Goal: Task Accomplishment & Management: Complete application form

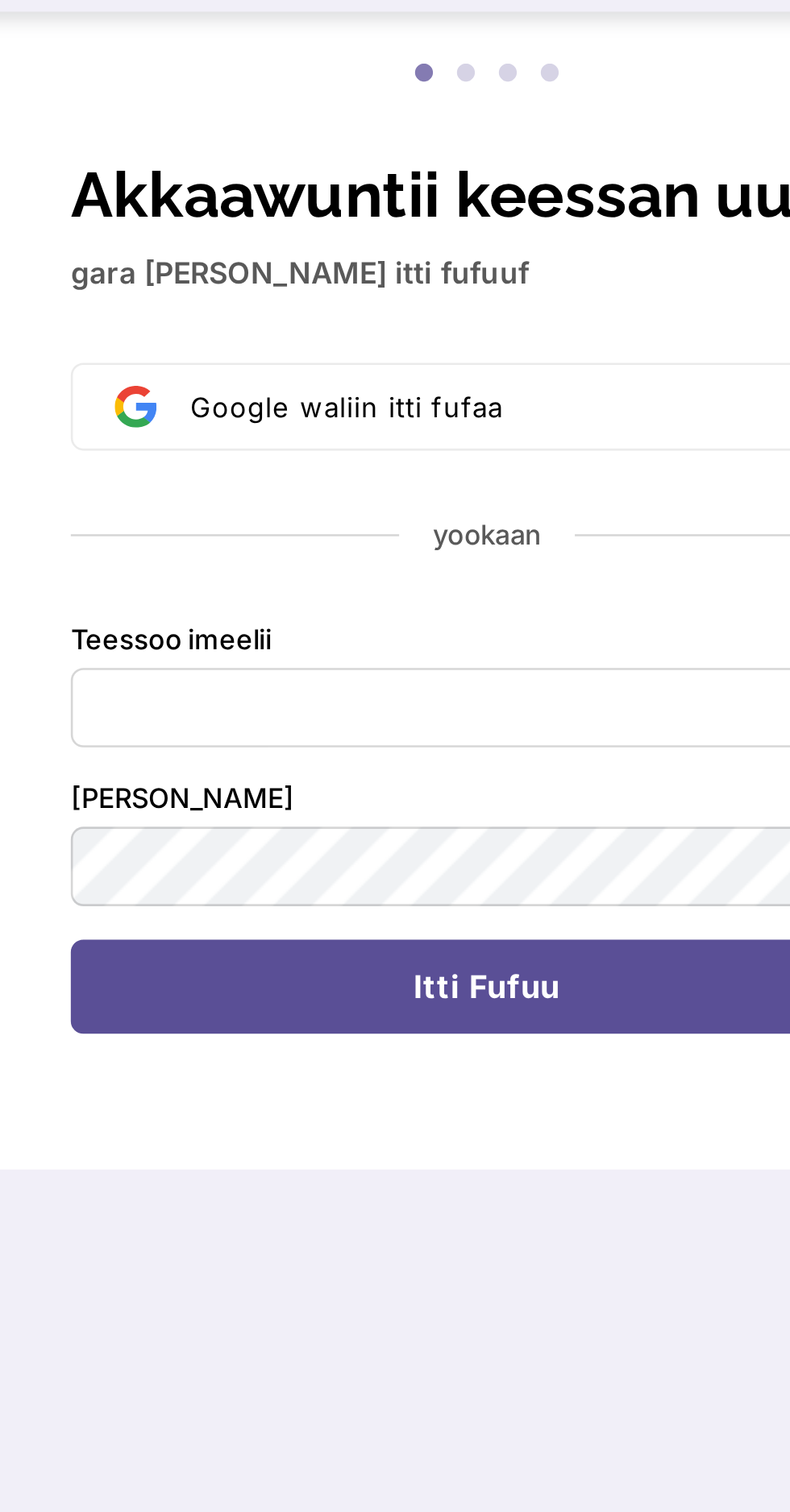
scroll to position [4, 0]
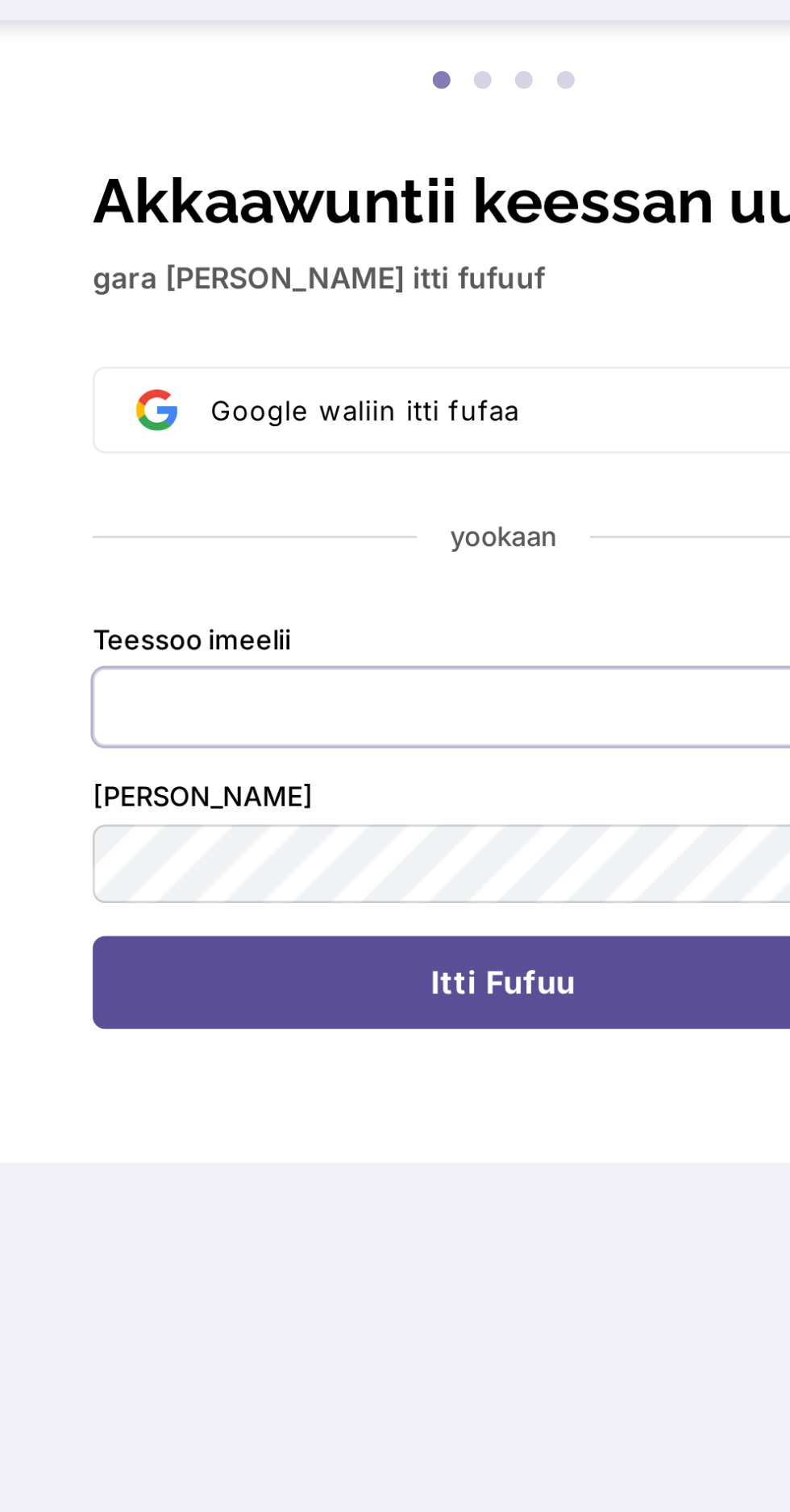
click at [326, 518] on input "Teessoo imeelii" at bounding box center [395, 518] width 321 height 31
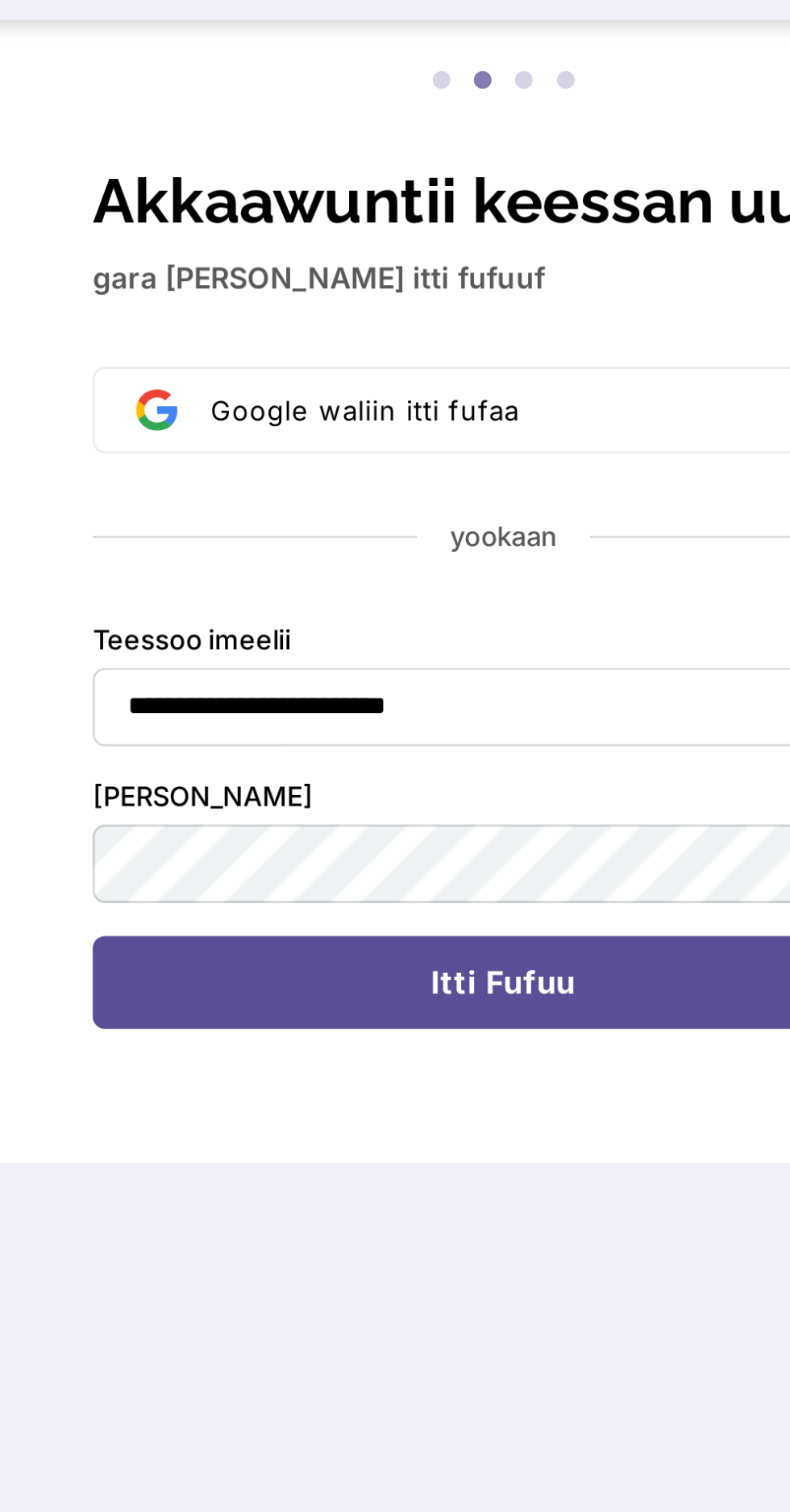
click button "submit" at bounding box center [236, 486] width 3 height 3
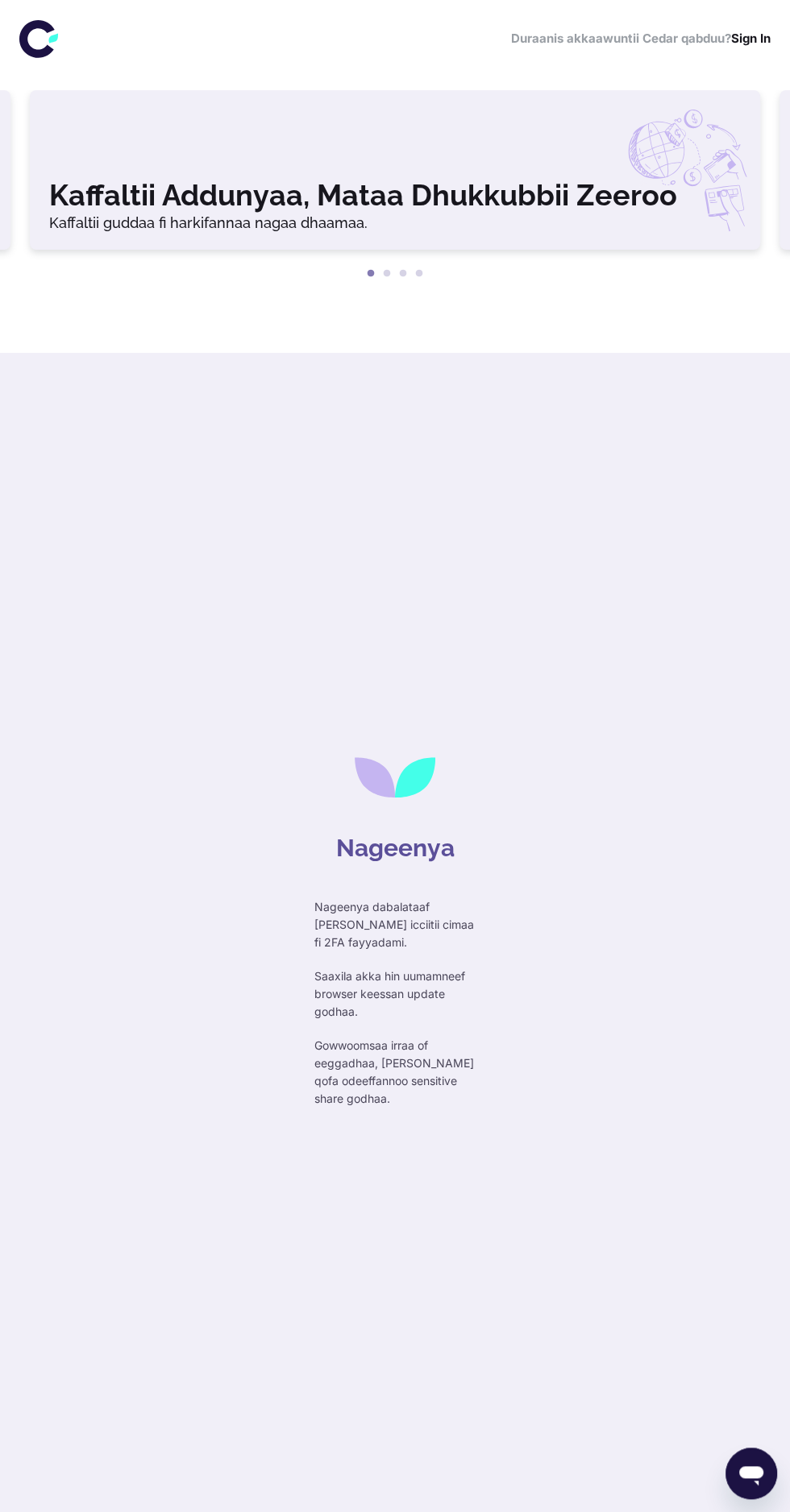
scroll to position [0, 0]
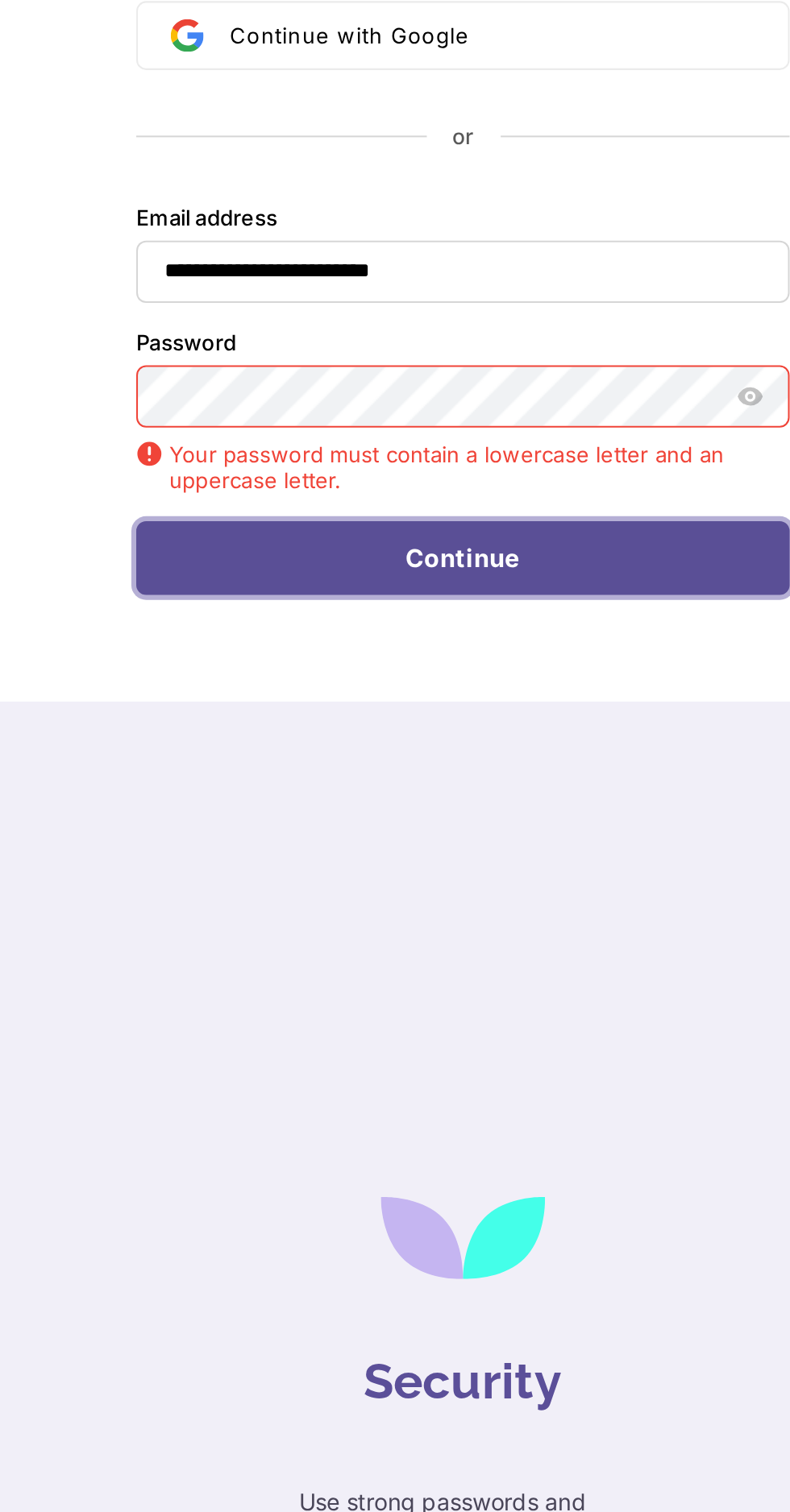
click at [463, 658] on button "Continue" at bounding box center [395, 659] width 321 height 37
click at [456, 664] on button "Continue" at bounding box center [395, 659] width 321 height 37
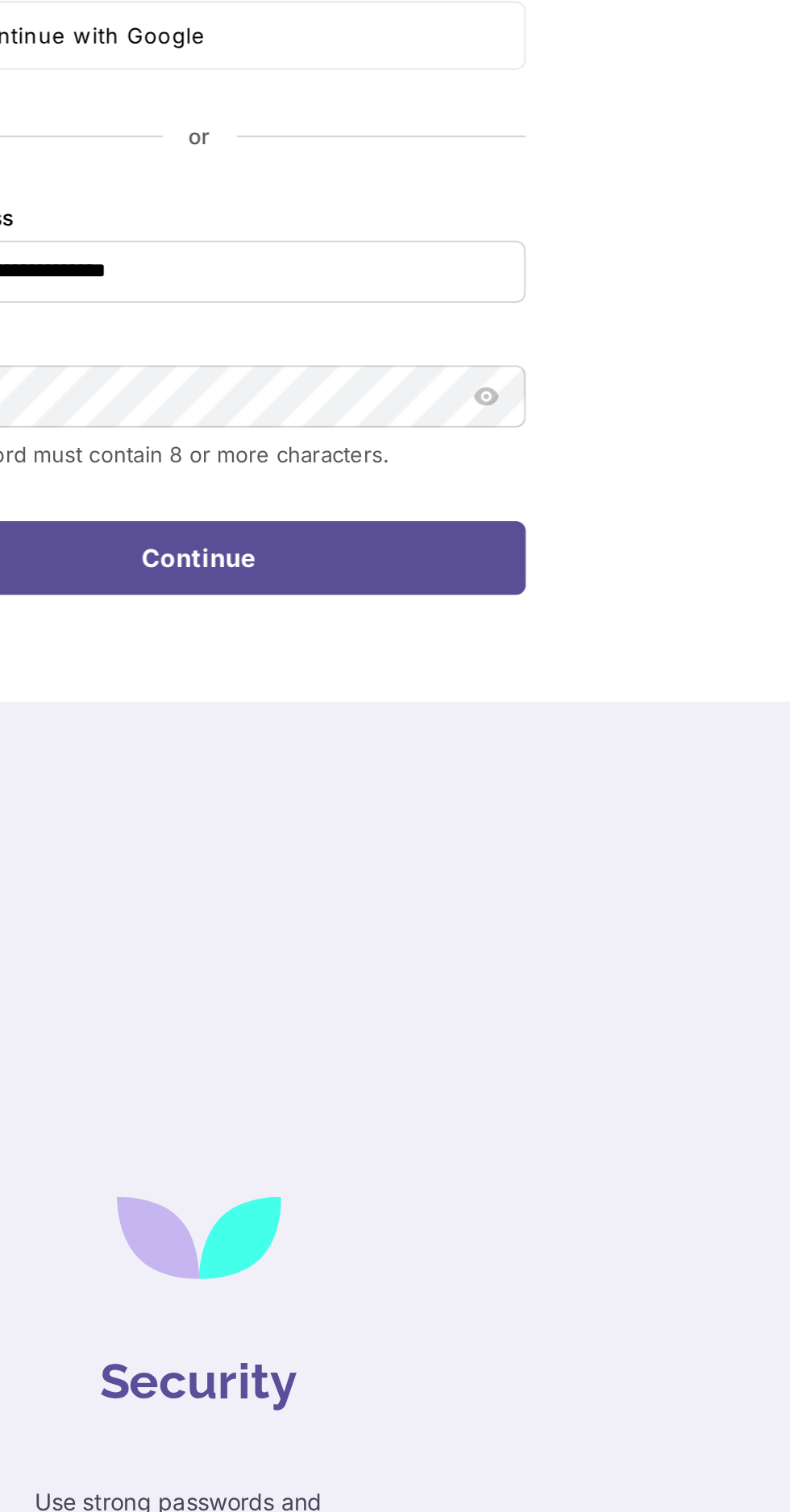
type input "**********"
